Goal: Task Accomplishment & Management: Complete application form

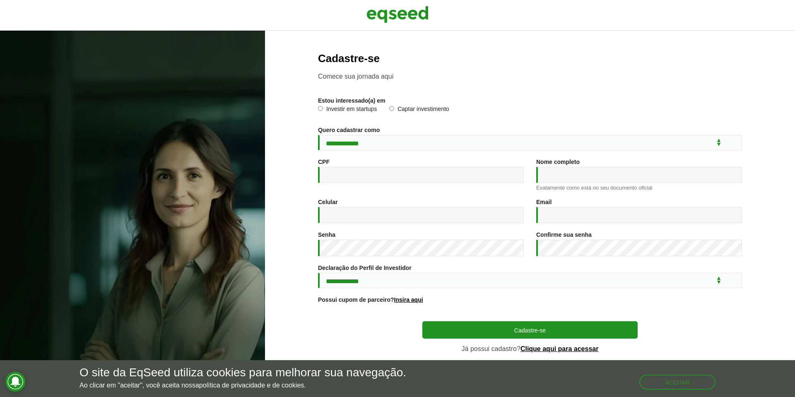
click at [387, 106] on div "Investir em startups Captar investimento" at bounding box center [530, 112] width 424 height 13
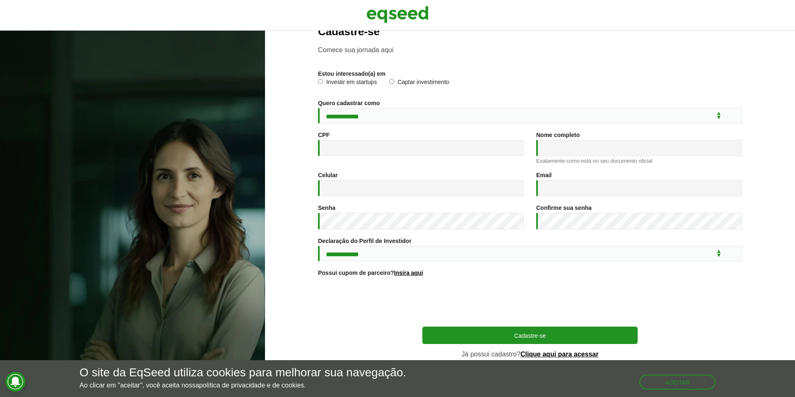
scroll to position [24, 0]
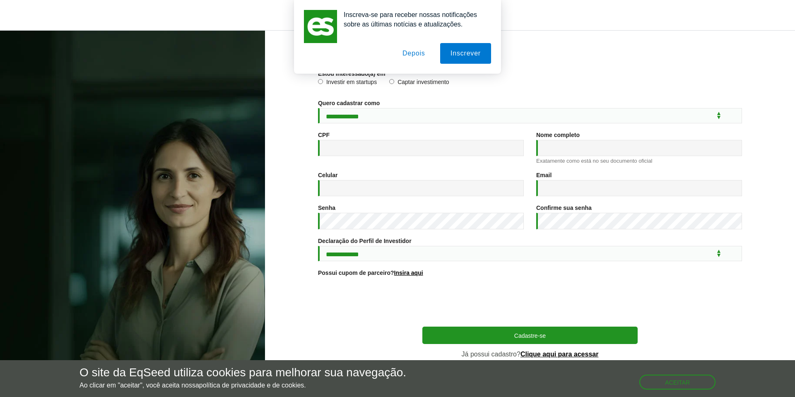
click at [321, 75] on div "Estou interessado(a) em * Investir em startups Captar investimento" at bounding box center [530, 80] width 424 height 21
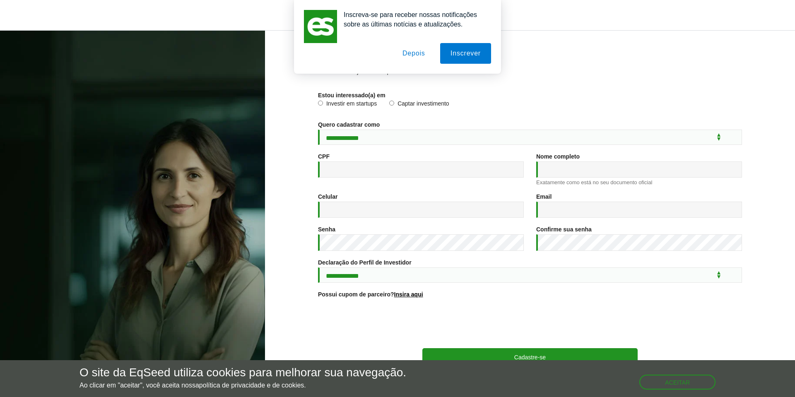
scroll to position [0, 0]
click at [419, 57] on button "Depois" at bounding box center [413, 53] width 43 height 21
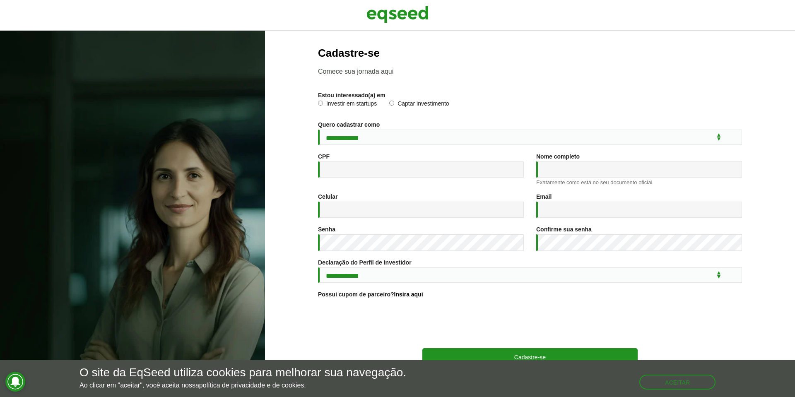
click at [411, 19] on img at bounding box center [397, 14] width 62 height 21
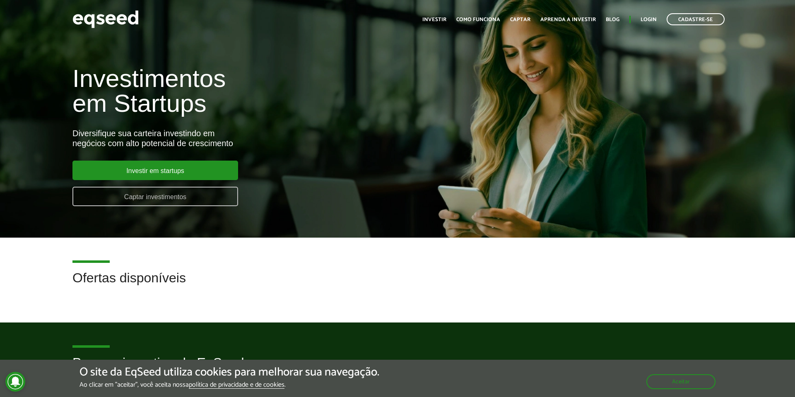
click at [181, 197] on link "Captar investimentos" at bounding box center [155, 196] width 166 height 19
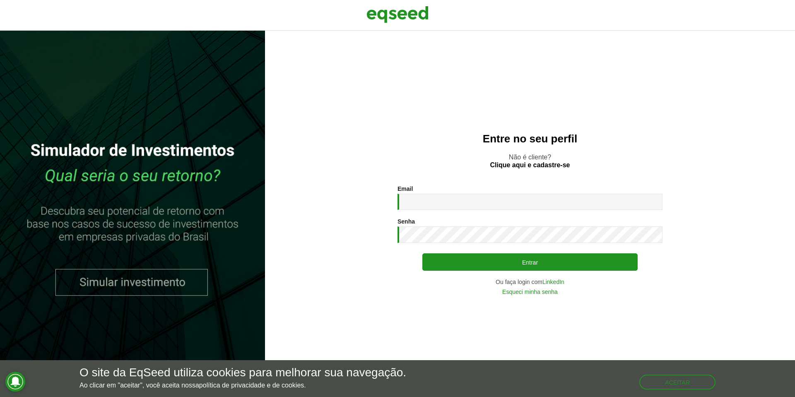
click at [146, 287] on link at bounding box center [132, 214] width 265 height 366
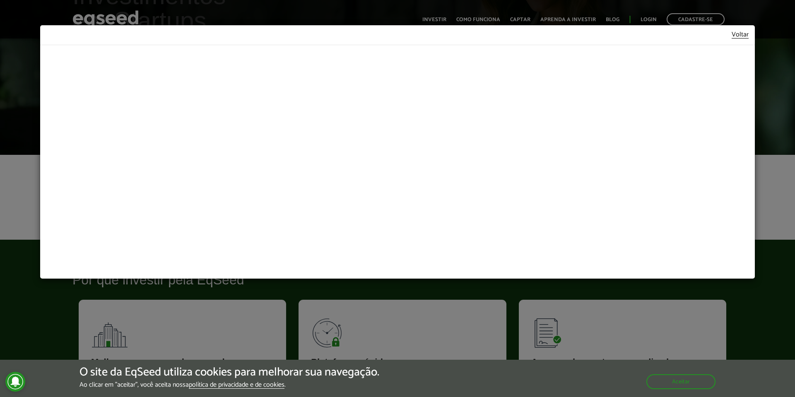
scroll to position [84, 0]
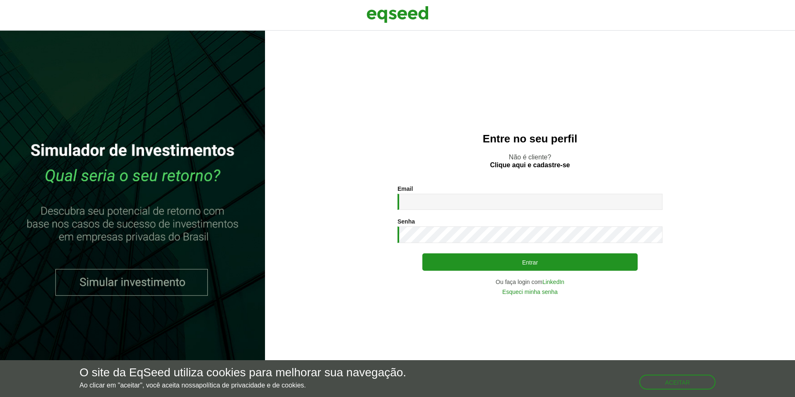
click at [539, 162] on link "Clique aqui e cadastre-se" at bounding box center [530, 165] width 80 height 7
